Goal: Task Accomplishment & Management: Manage account settings

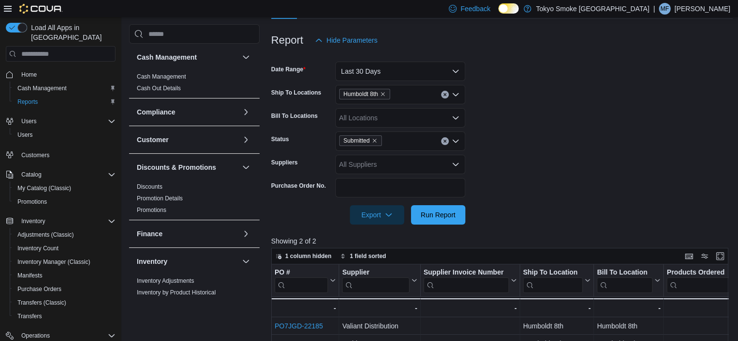
scroll to position [242, 0]
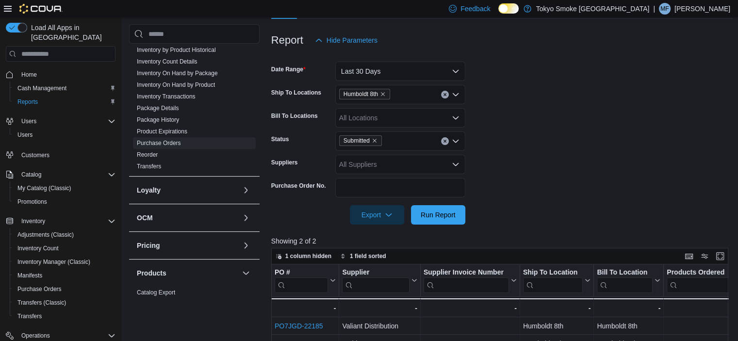
click at [704, 8] on p "[PERSON_NAME]" at bounding box center [702, 9] width 56 height 12
click at [669, 94] on span "Sign Out" at bounding box center [667, 93] width 26 height 10
